Goal: Browse casually: Explore the website without a specific task or goal

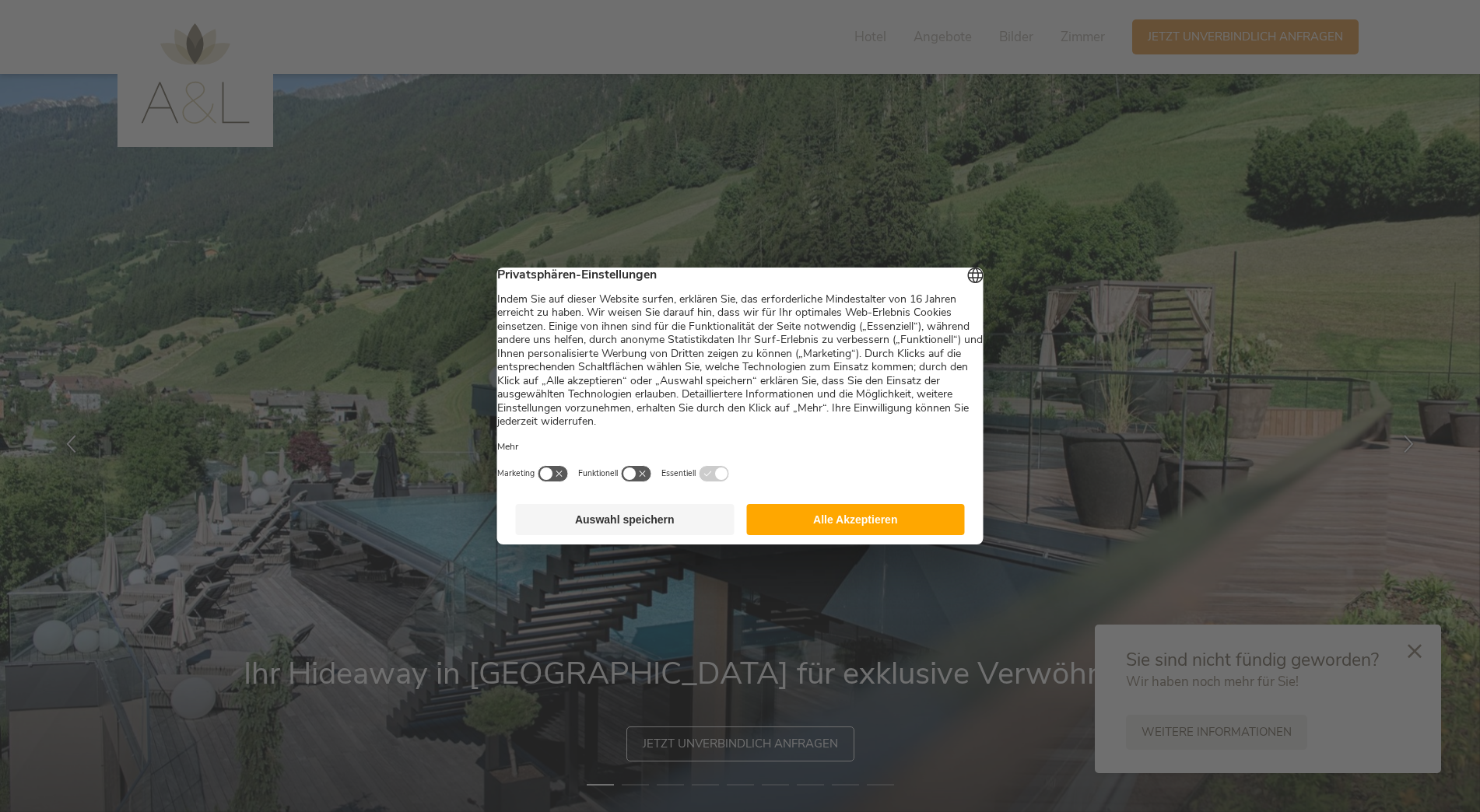
click at [859, 524] on button "Alle Akzeptieren" at bounding box center [855, 519] width 219 height 31
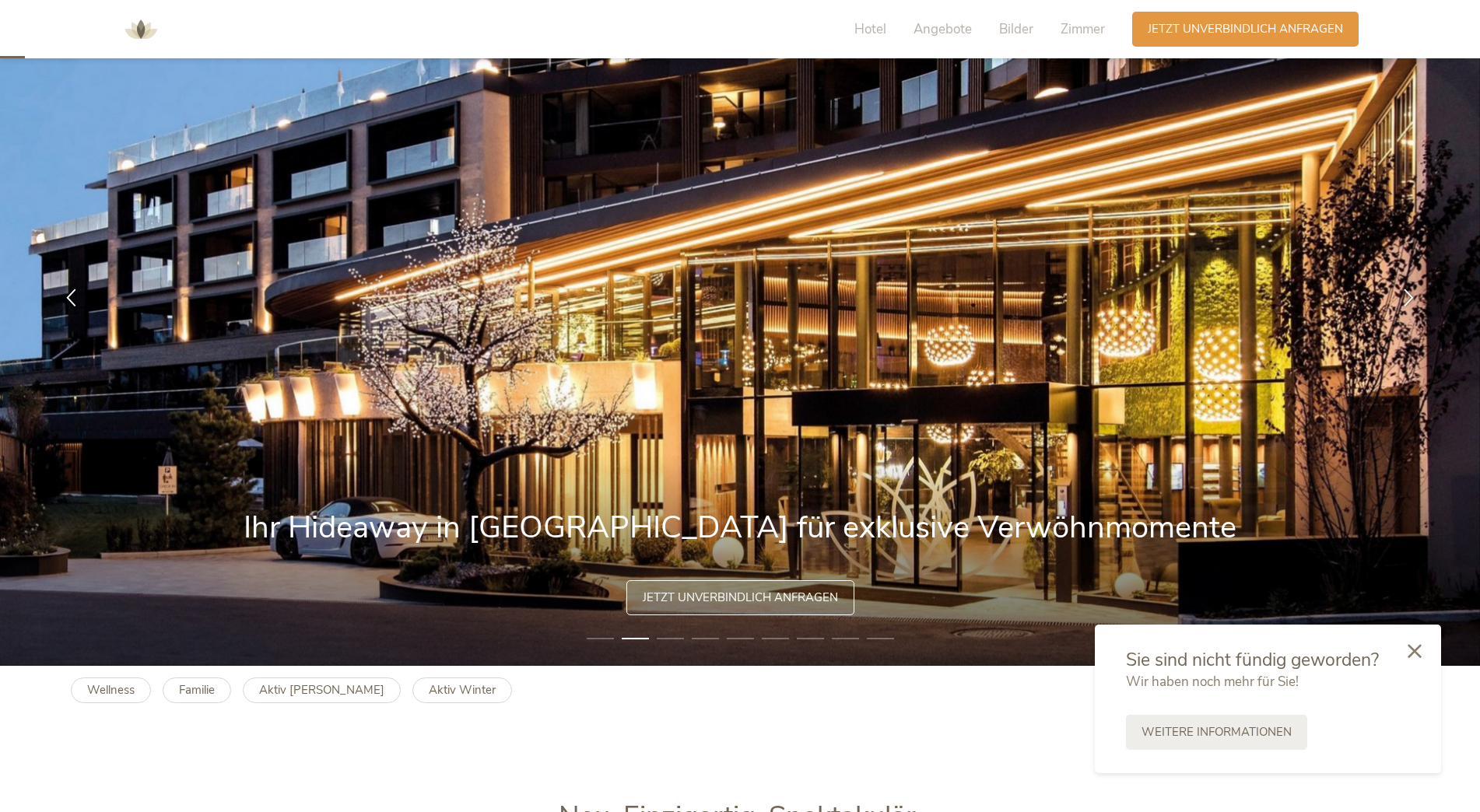
scroll to position [233, 0]
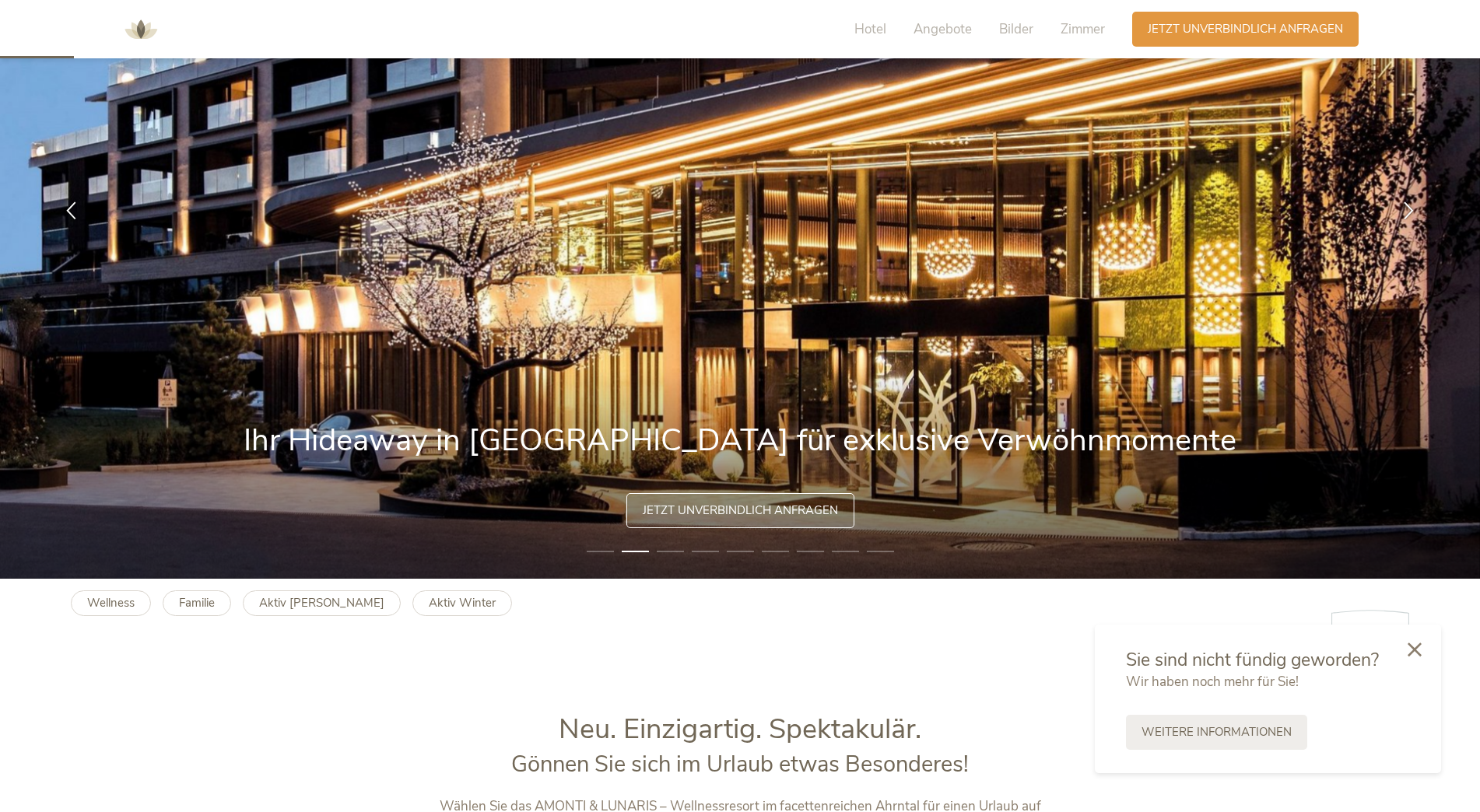
click at [1418, 648] on icon at bounding box center [1414, 649] width 14 height 14
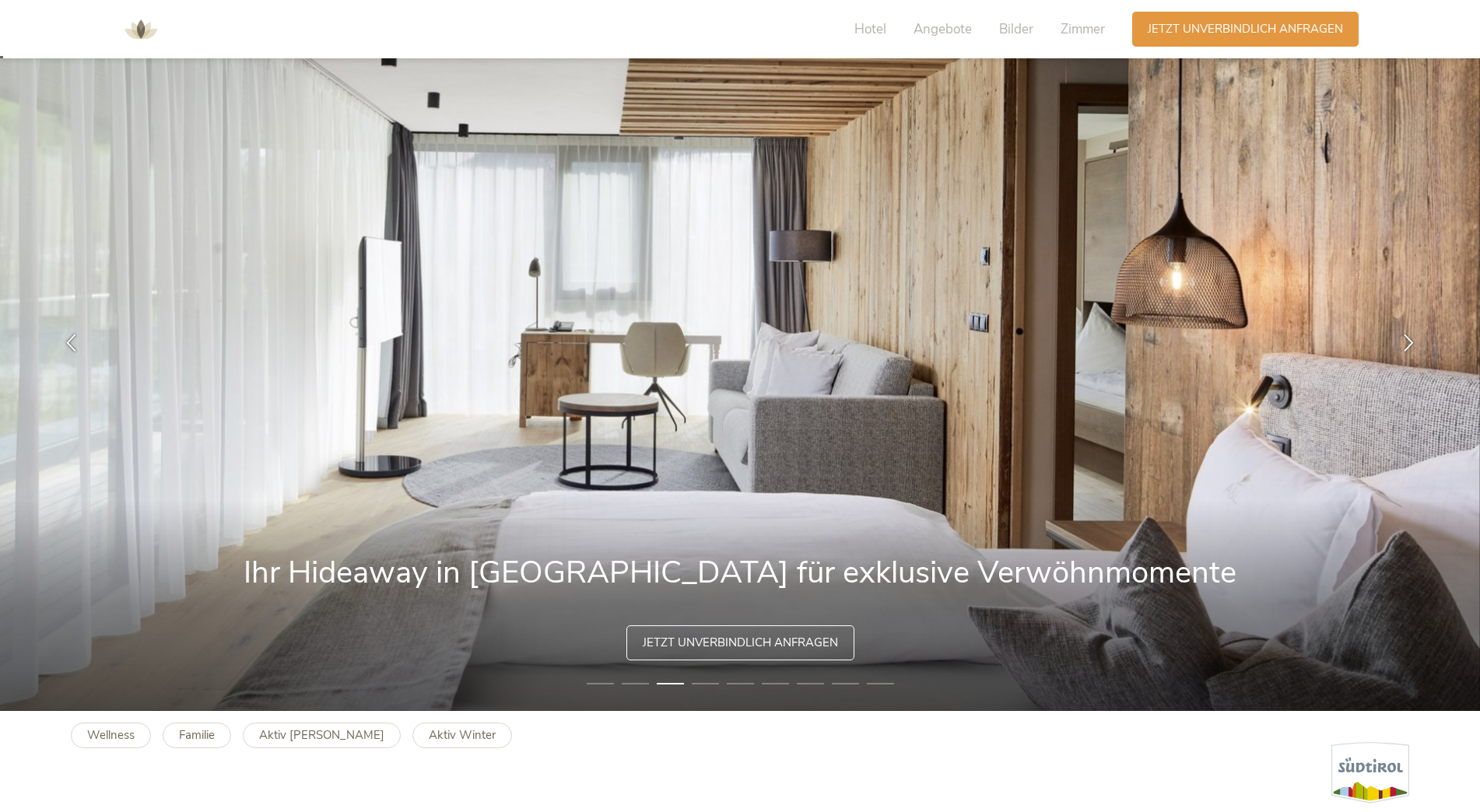
scroll to position [0, 0]
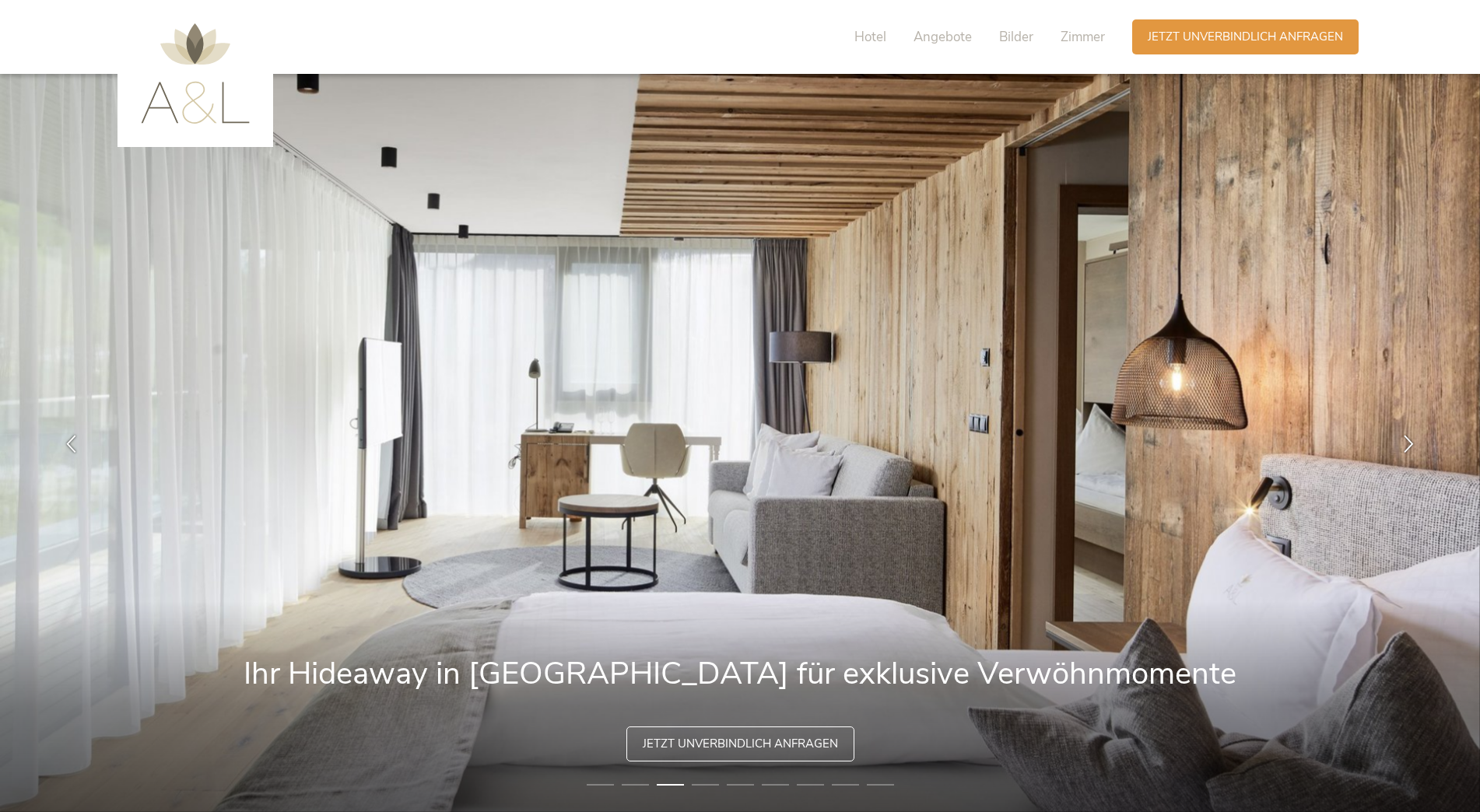
click at [992, 430] on img at bounding box center [740, 442] width 1480 height 738
click at [1354, 428] on img at bounding box center [740, 442] width 1480 height 738
click at [1402, 441] on icon at bounding box center [1409, 442] width 18 height 18
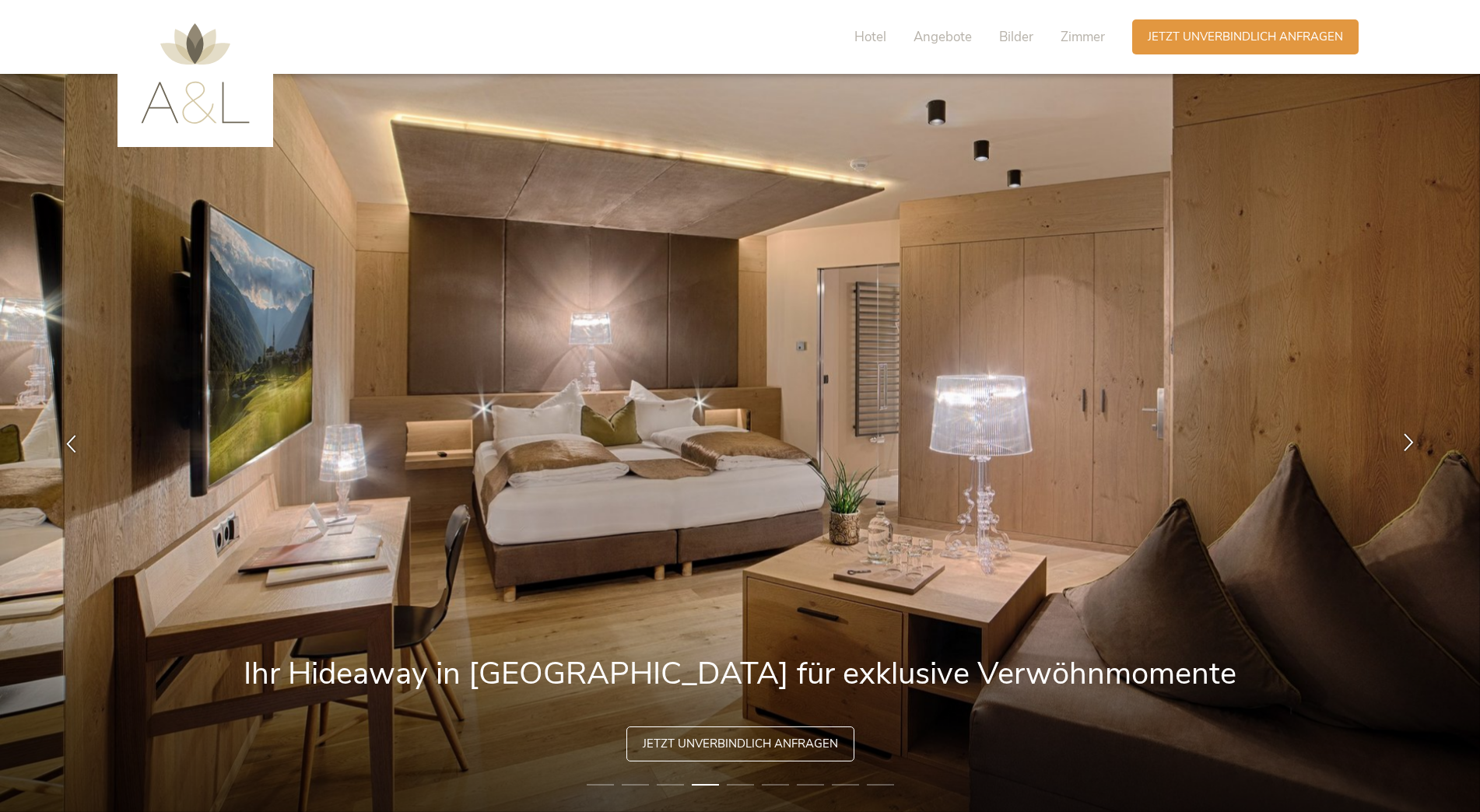
click at [1402, 441] on icon at bounding box center [1409, 442] width 18 height 18
click at [1405, 441] on icon at bounding box center [1409, 442] width 18 height 18
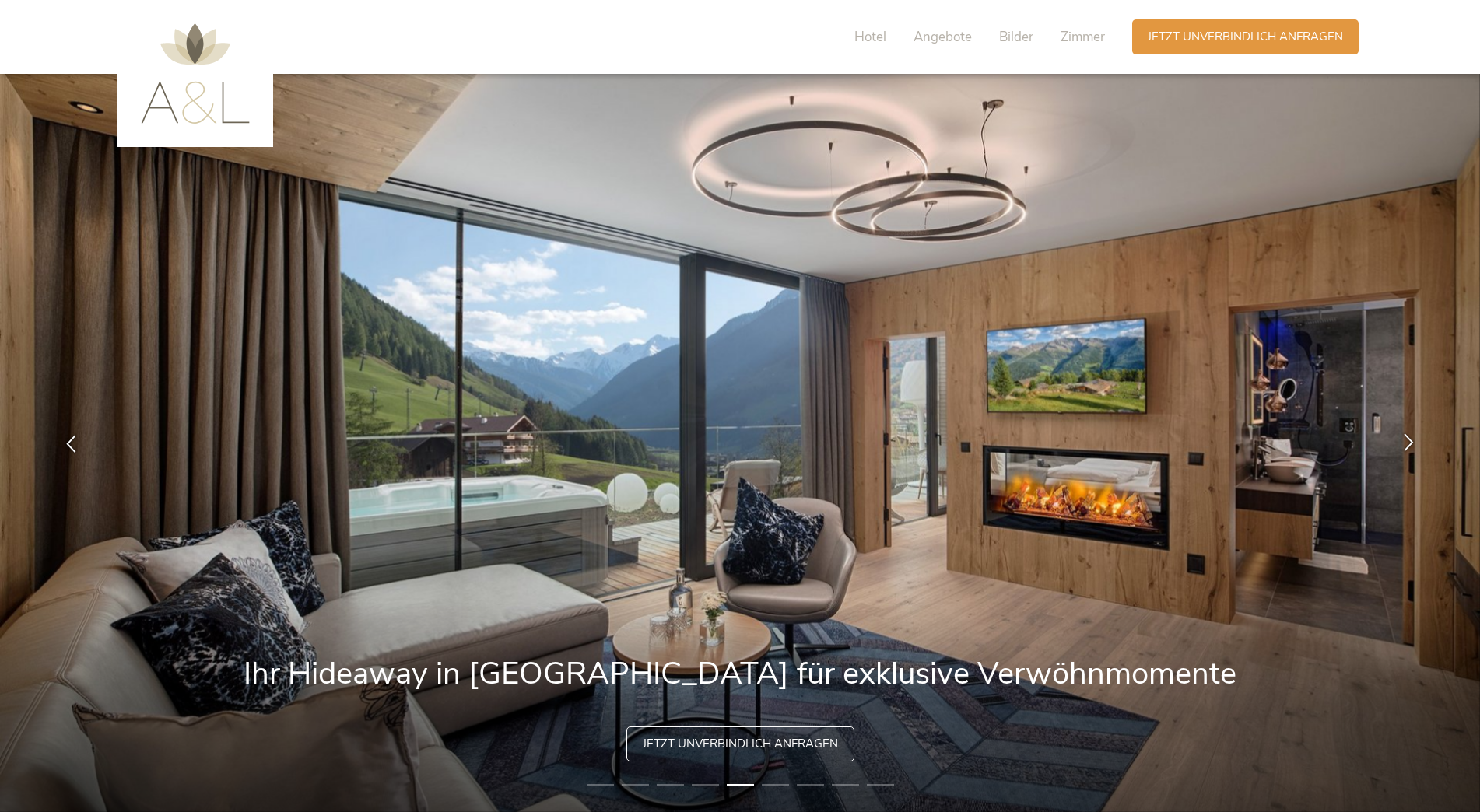
click at [1419, 454] on div at bounding box center [1409, 442] width 49 height 49
click at [1408, 444] on icon at bounding box center [1409, 442] width 18 height 18
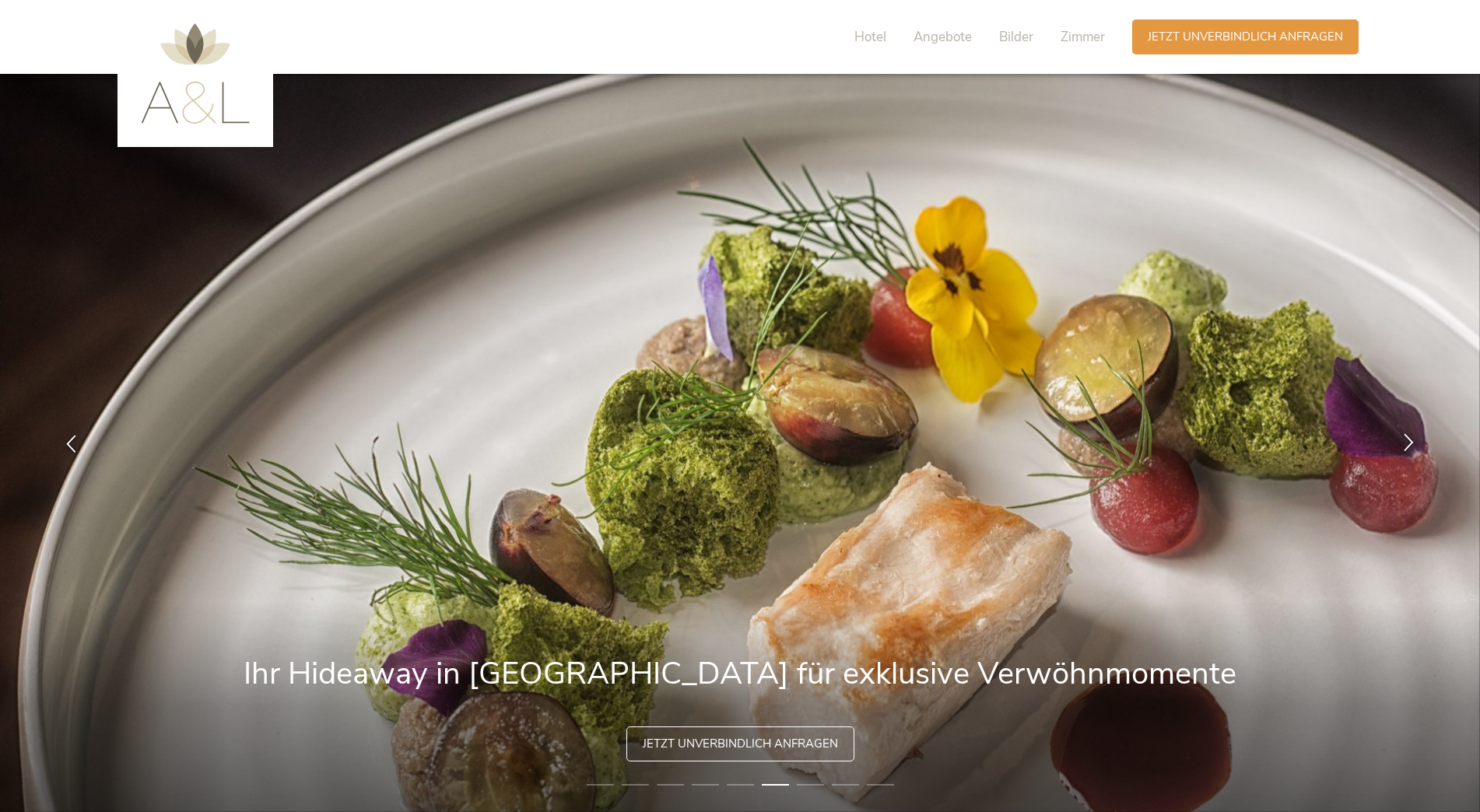
click at [1408, 444] on icon at bounding box center [1409, 442] width 18 height 18
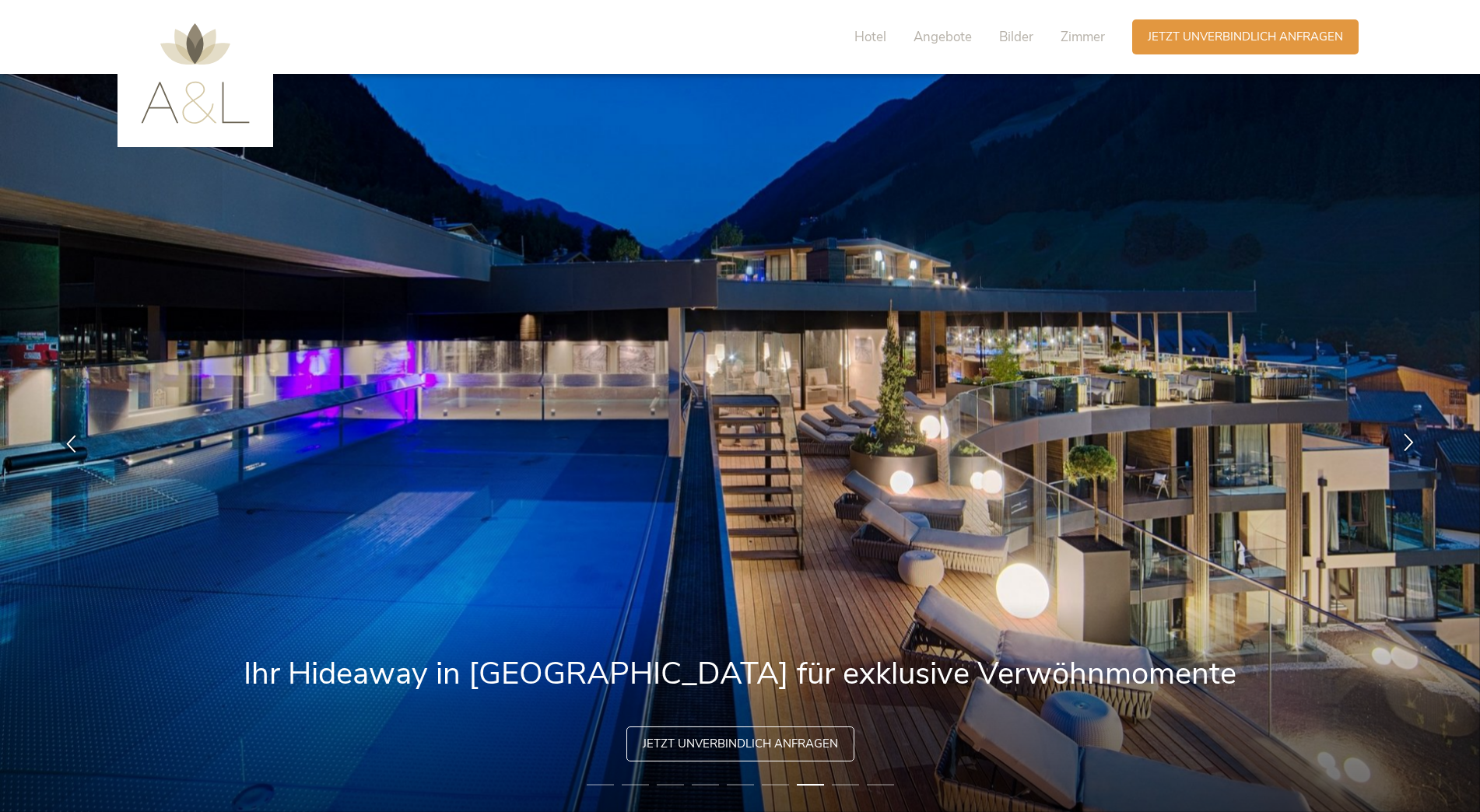
click at [1408, 444] on icon at bounding box center [1409, 442] width 18 height 18
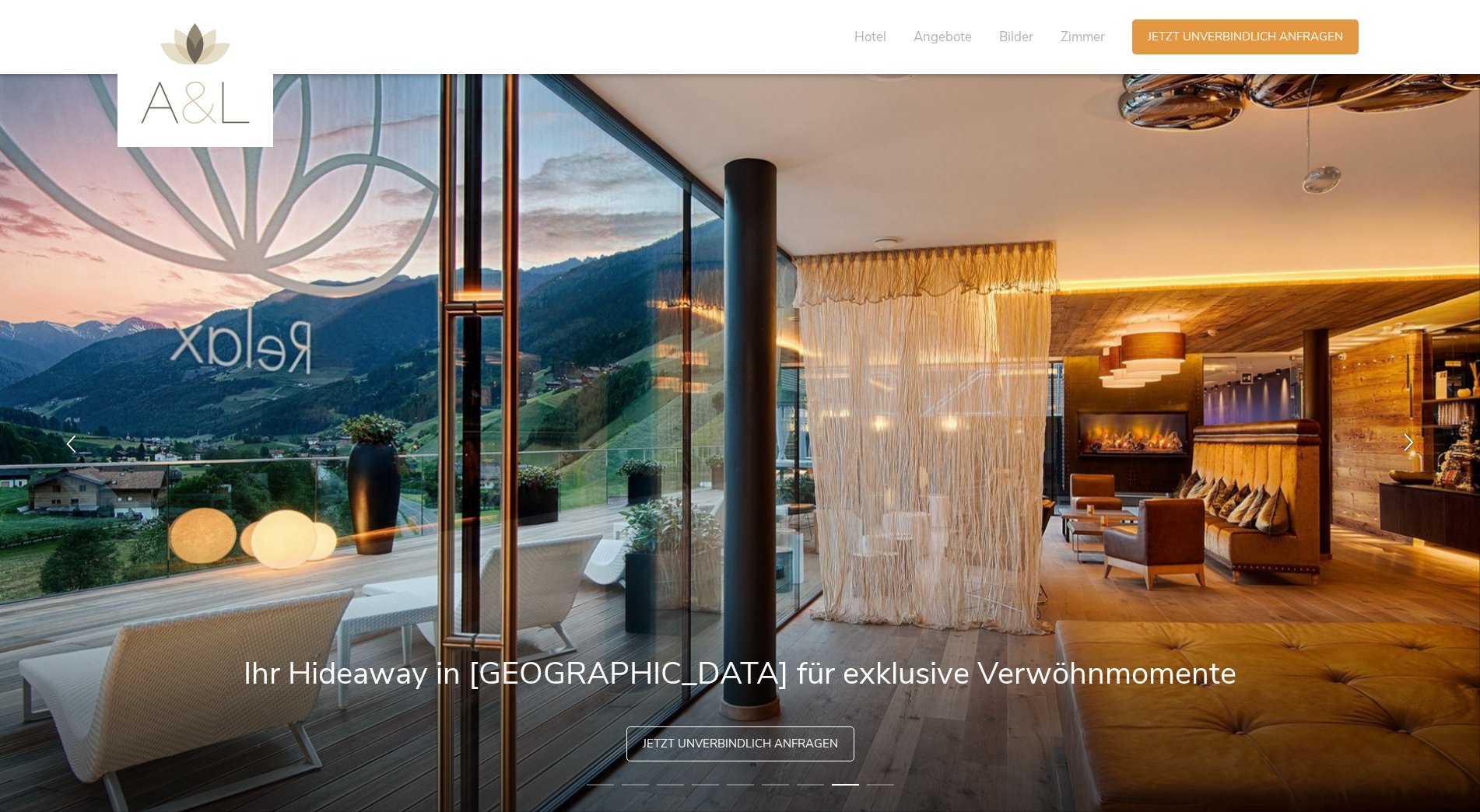
click at [1408, 444] on icon at bounding box center [1409, 442] width 18 height 18
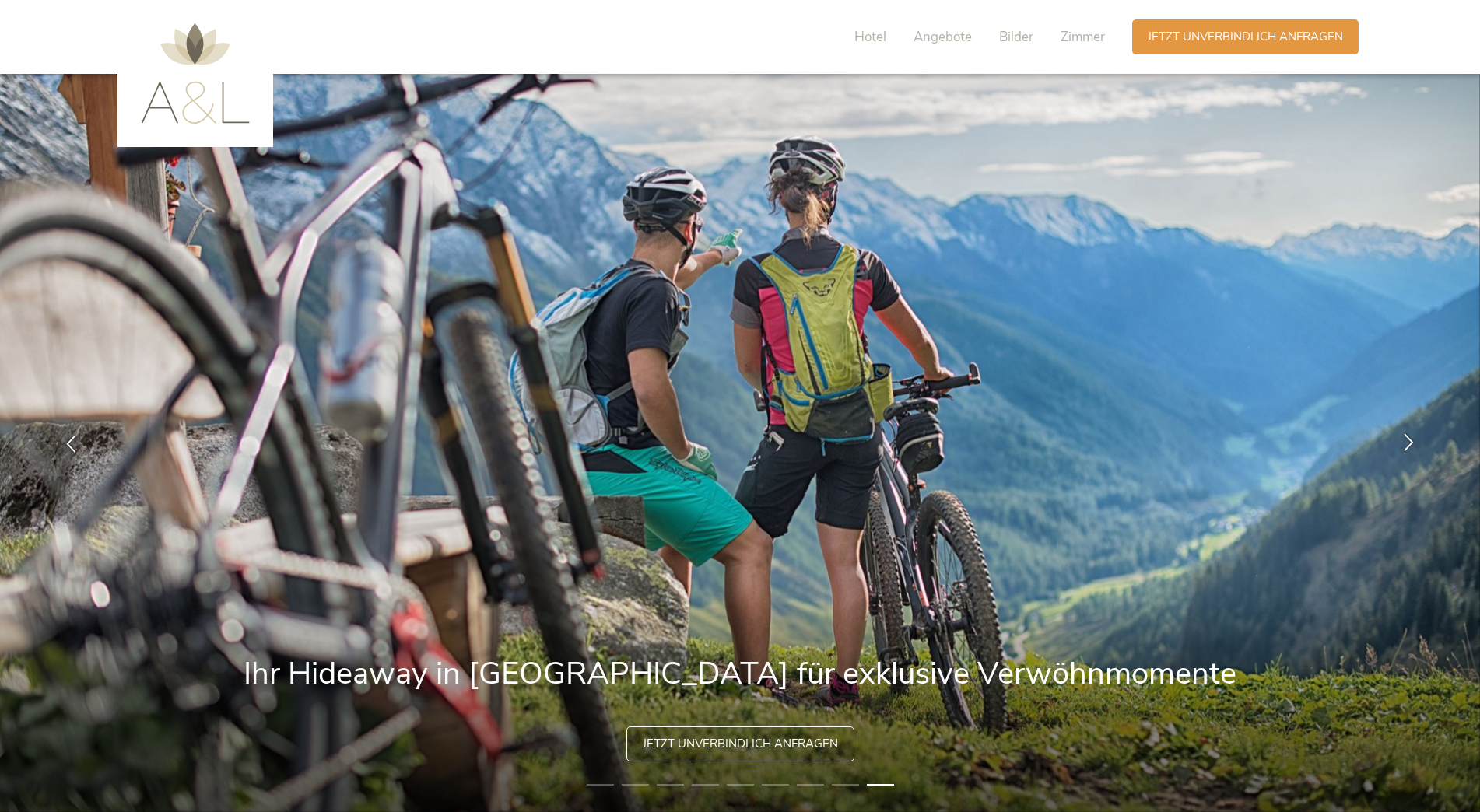
click at [1408, 444] on icon at bounding box center [1409, 442] width 18 height 18
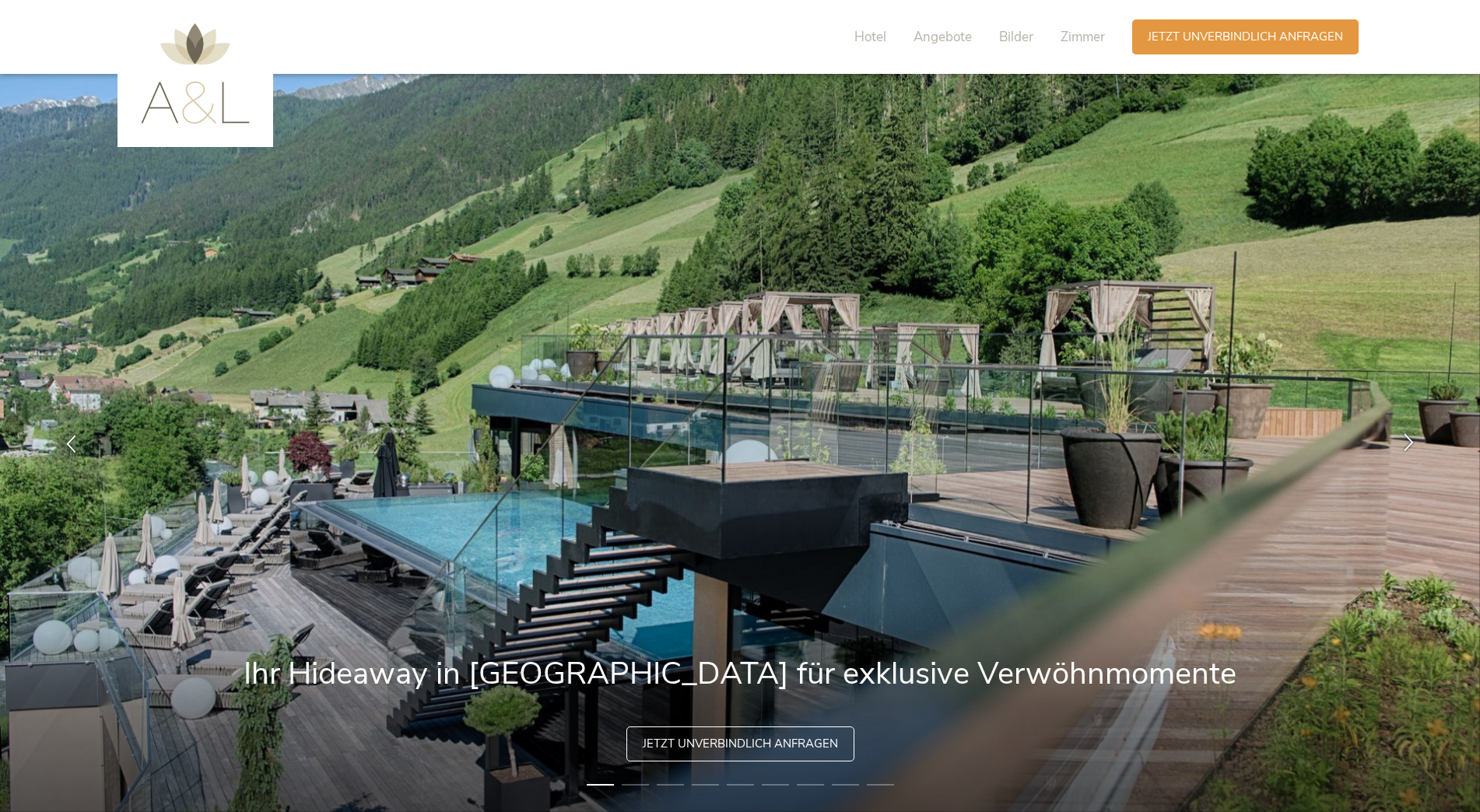
click at [1408, 444] on icon at bounding box center [1409, 442] width 18 height 18
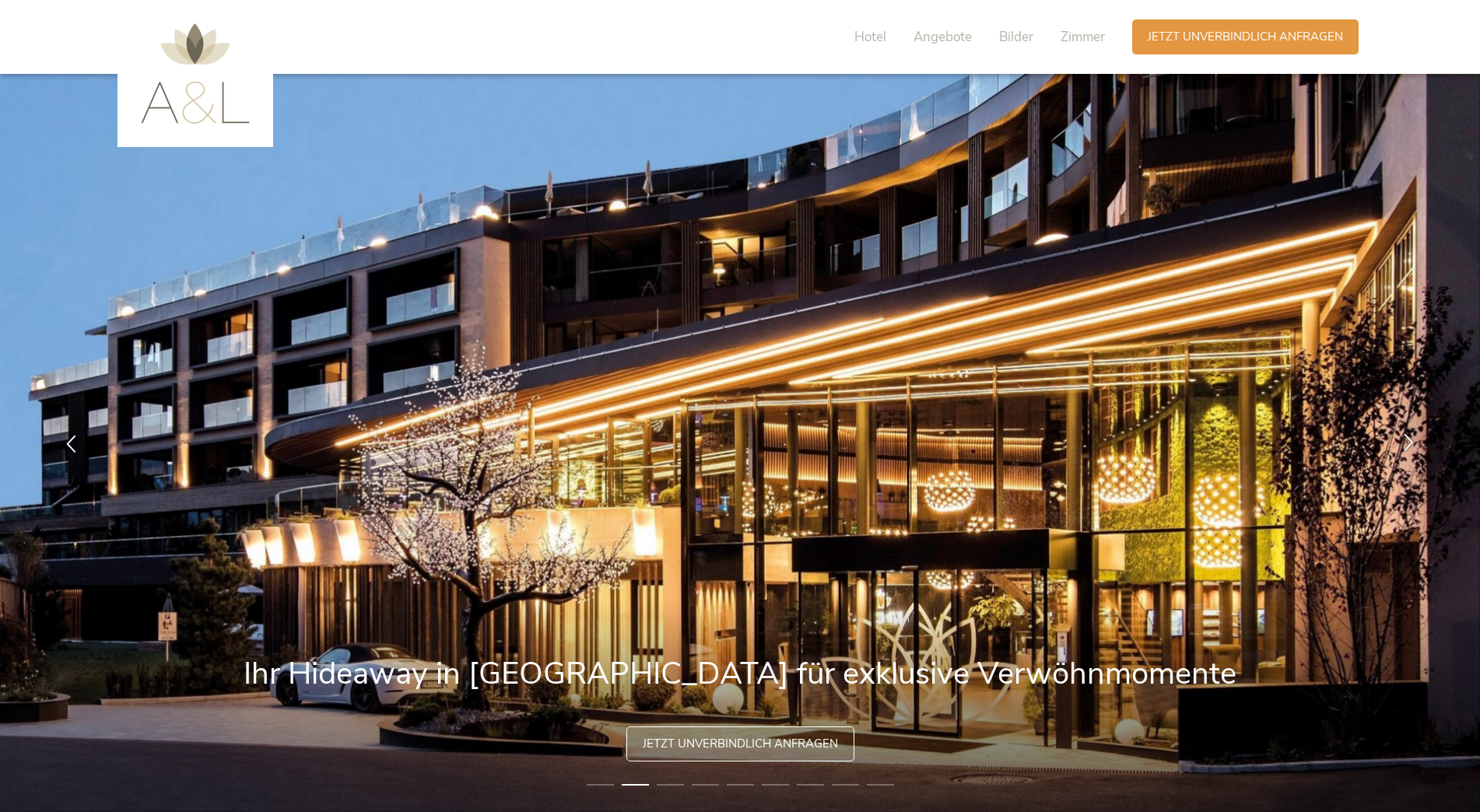
click at [1408, 444] on icon at bounding box center [1409, 442] width 18 height 18
click at [1409, 439] on icon at bounding box center [1409, 442] width 18 height 18
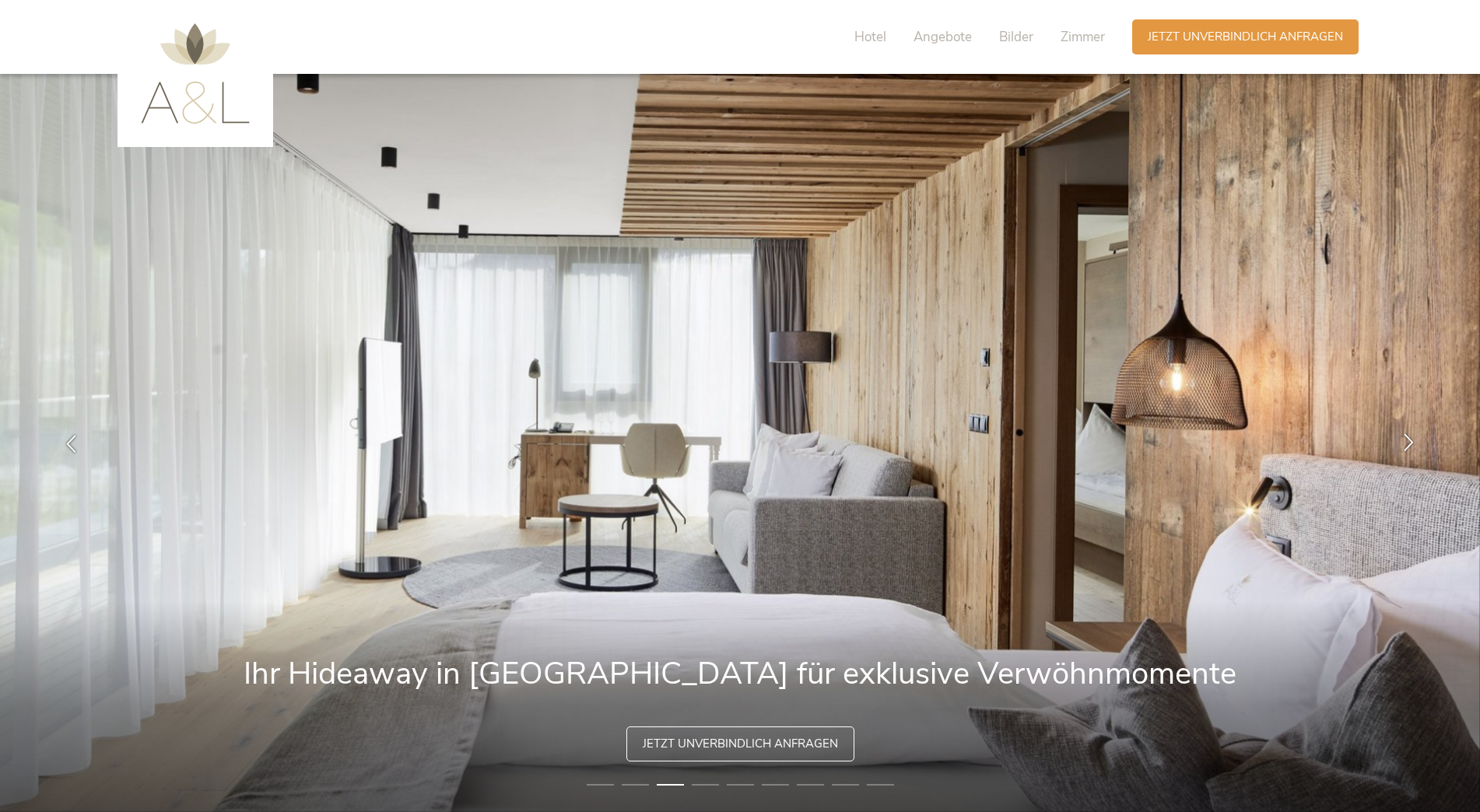
click at [1409, 439] on icon at bounding box center [1409, 442] width 18 height 18
click at [1410, 437] on icon at bounding box center [1409, 442] width 18 height 18
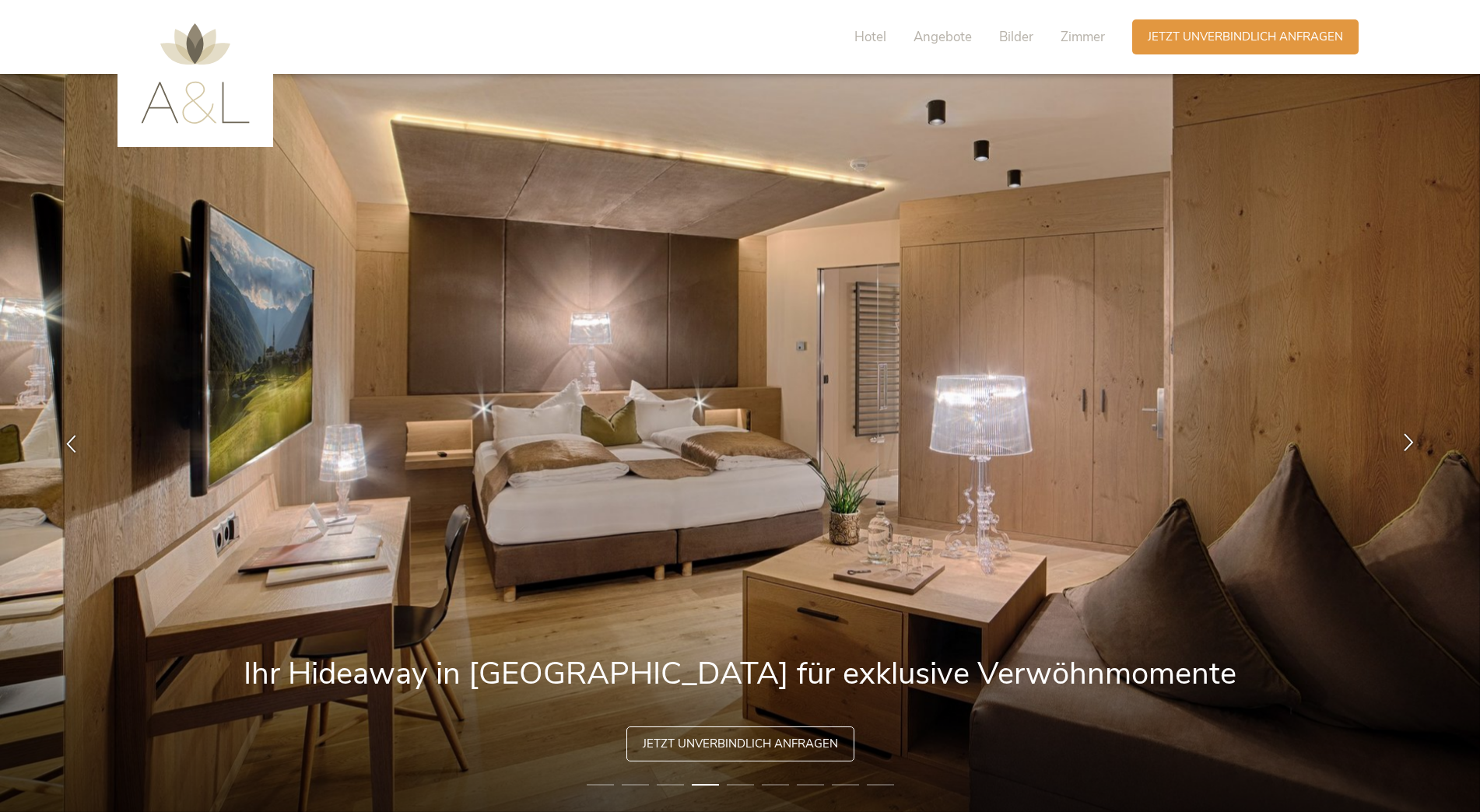
click at [1409, 437] on icon at bounding box center [1409, 442] width 18 height 18
click at [1405, 444] on icon at bounding box center [1409, 442] width 18 height 18
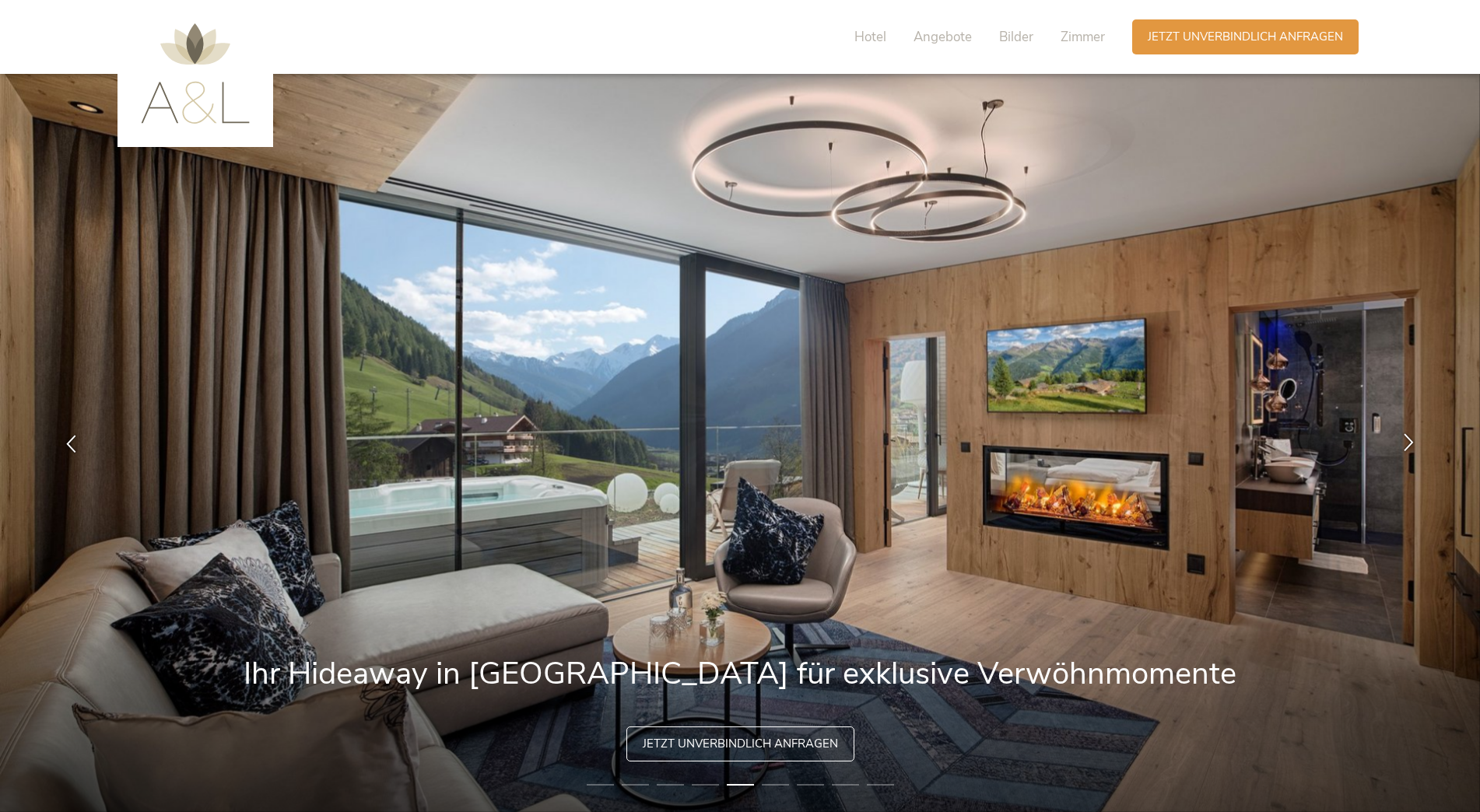
click at [1410, 440] on icon at bounding box center [1409, 442] width 18 height 18
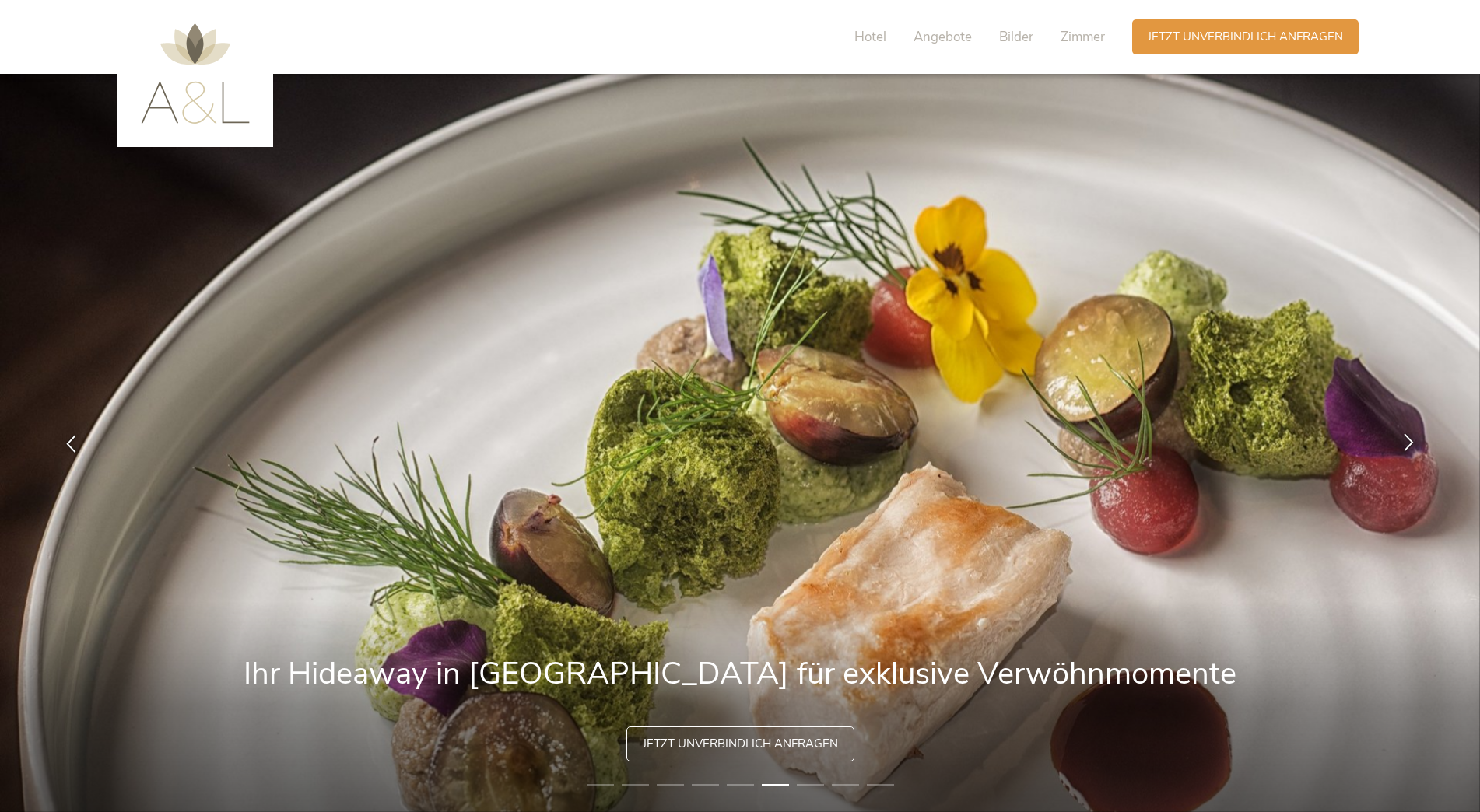
click at [1410, 440] on icon at bounding box center [1409, 442] width 18 height 18
